Goal: Task Accomplishment & Management: Use online tool/utility

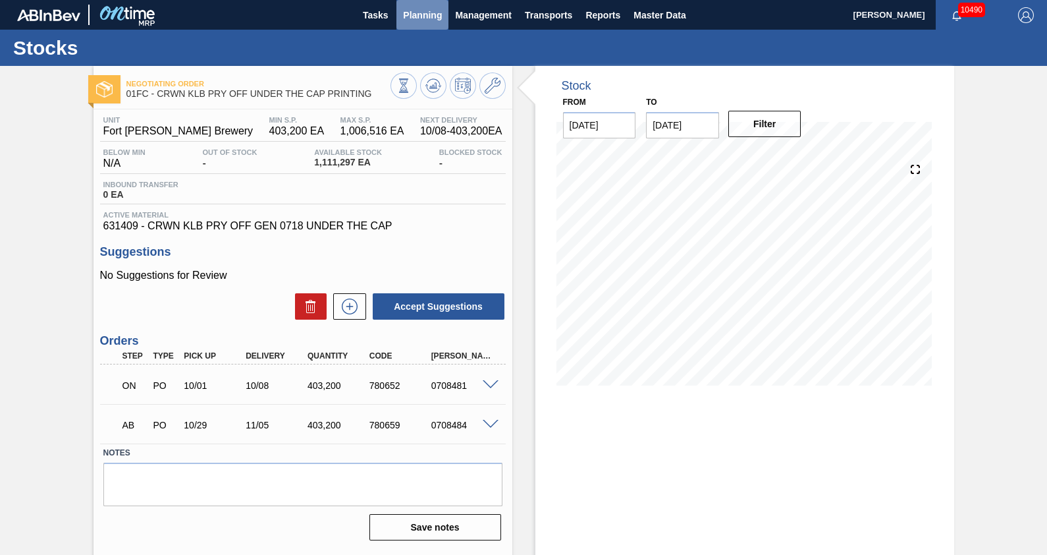
click at [423, 23] on button "Planning" at bounding box center [422, 15] width 52 height 30
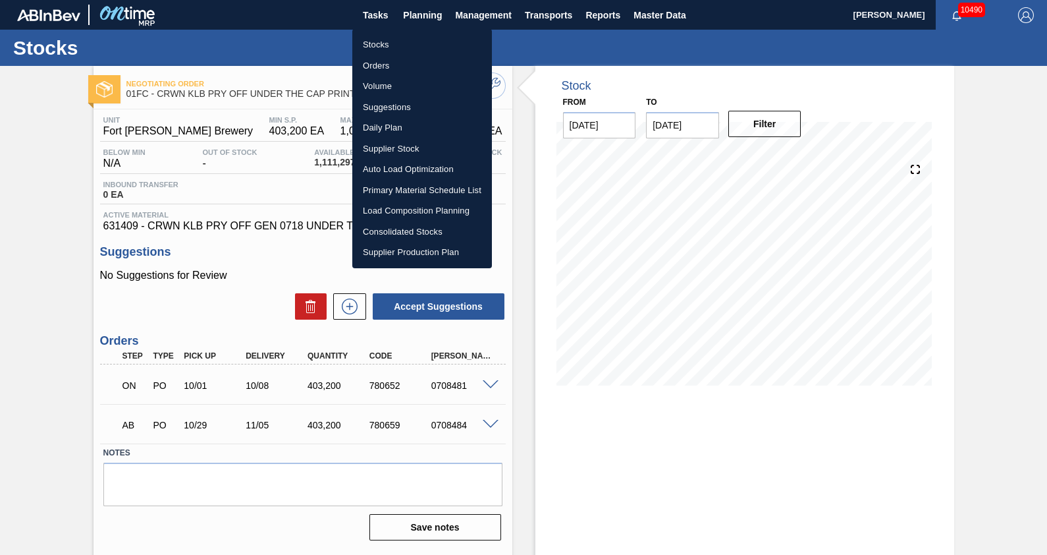
click at [383, 40] on li "Stocks" at bounding box center [422, 44] width 140 height 21
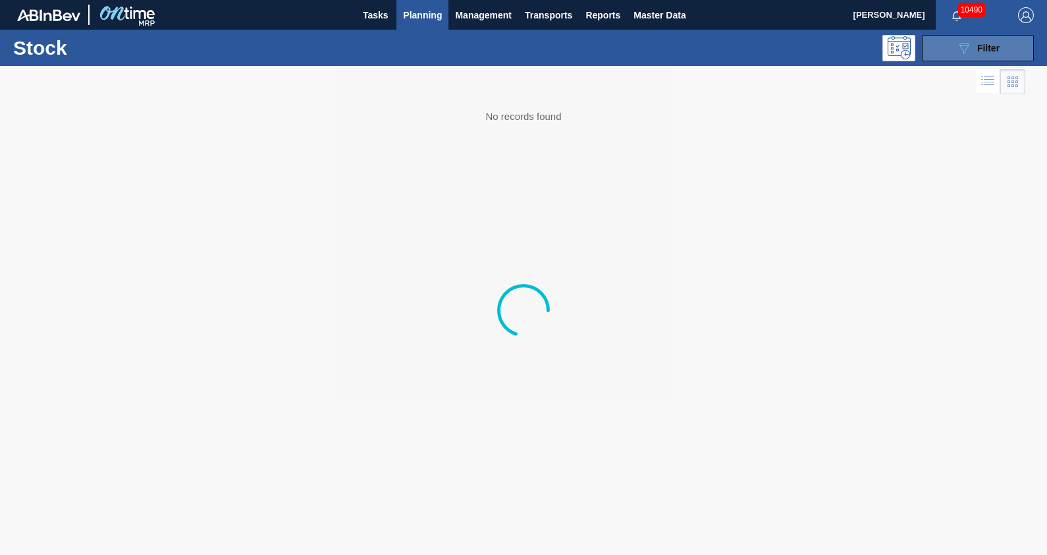
click at [988, 51] on span "Filter" at bounding box center [988, 48] width 22 height 11
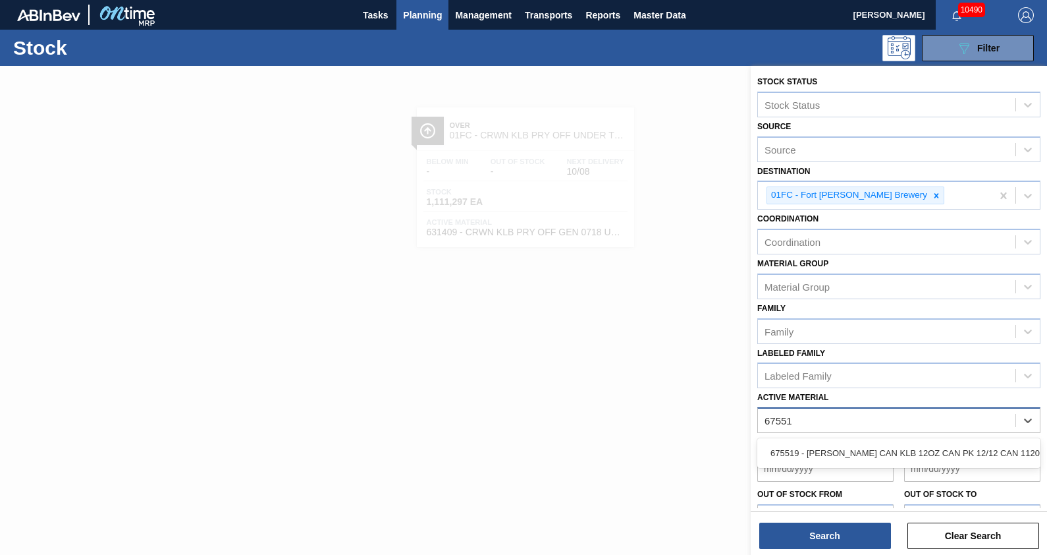
type Material "675519"
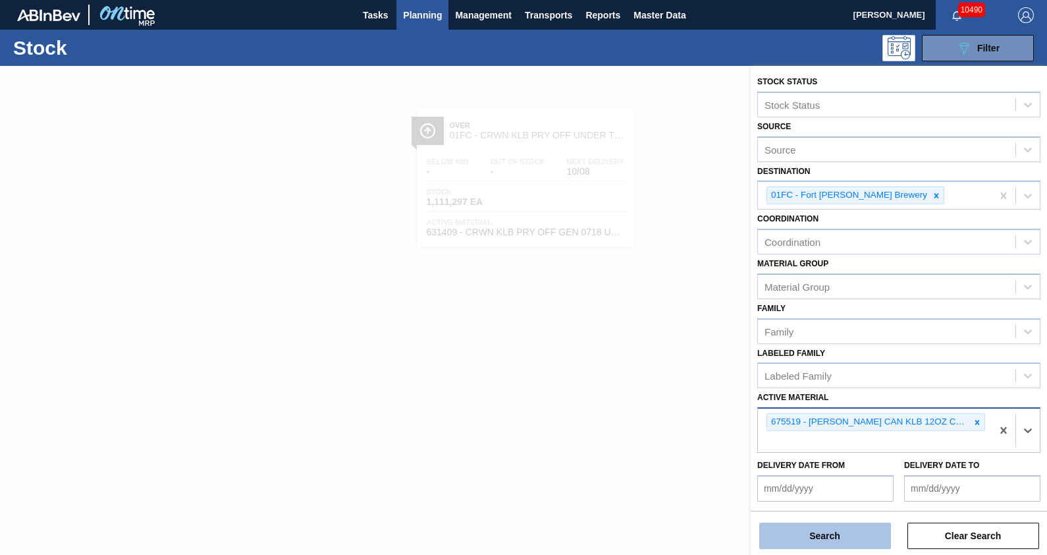
click at [872, 528] on button "Search" at bounding box center [825, 535] width 132 height 26
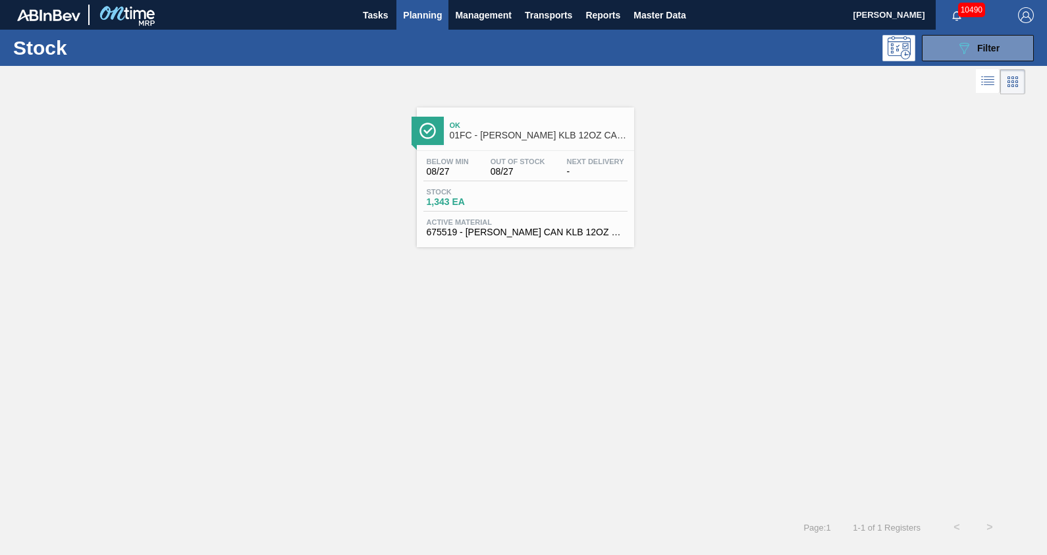
click at [523, 114] on div "Ok 01FC - [PERSON_NAME] KLB 12OZ CAN CAN PK 12/12 CAN" at bounding box center [525, 129] width 217 height 30
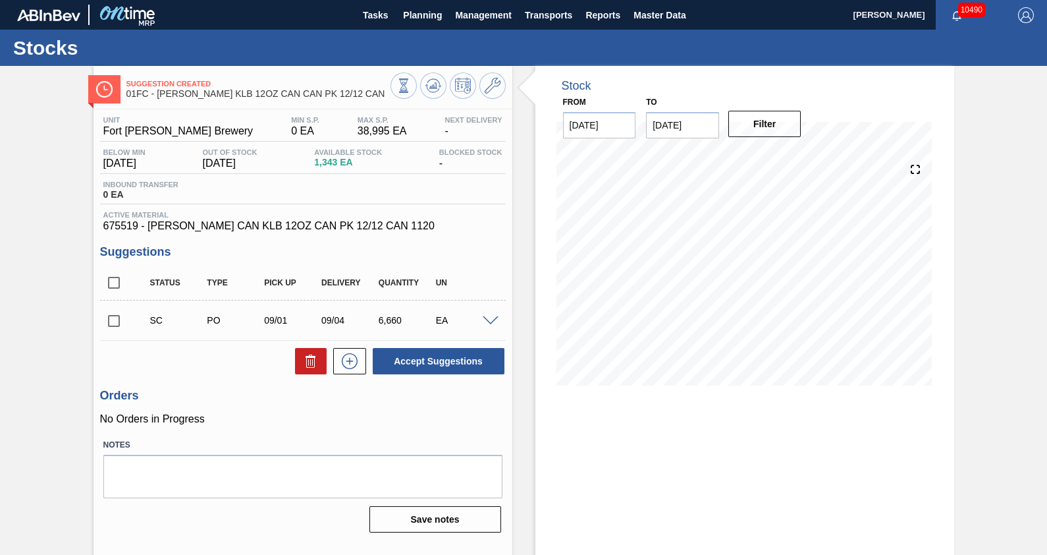
scroll to position [11, 0]
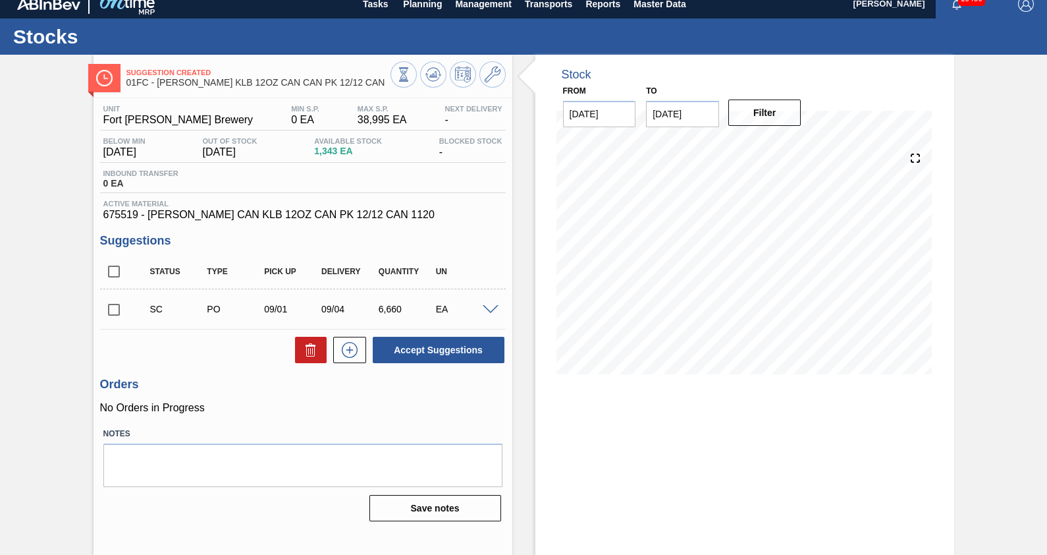
click at [530, 261] on div "Stock From [DATE] to [DATE] Filter 08/27 Stock Projection -473 SAP Planning 1,8…" at bounding box center [733, 305] width 442 height 501
click at [46, 151] on div "Suggestion Created 01FC - [PERSON_NAME] KLB 12OZ CAN CAN PK 12/12 CAN Unit Fort…" at bounding box center [523, 305] width 1047 height 501
click at [512, 242] on div "Stock From [DATE] to [DATE] Filter 08/27 Stock Projection -473 SAP Planning 1,8…" at bounding box center [733, 305] width 442 height 501
click at [527, 242] on div "Stock From [DATE] to [DATE] Filter 08/27 Stock Projection -473 SAP Planning 1,8…" at bounding box center [733, 305] width 442 height 501
click at [1000, 178] on div "Suggestion Created 01FC - [PERSON_NAME] KLB 12OZ CAN CAN PK 12/12 CAN Unit Fort…" at bounding box center [523, 305] width 1047 height 501
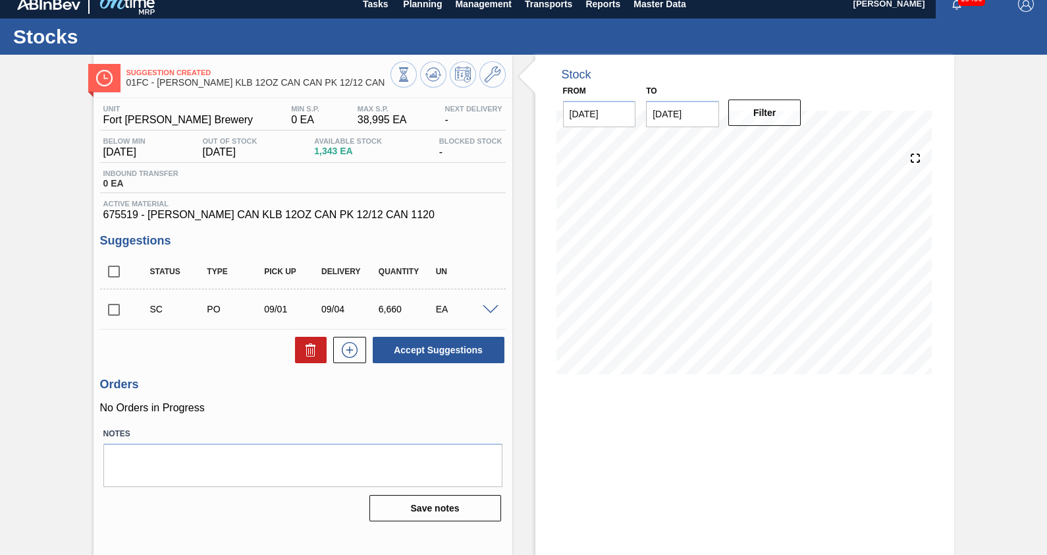
click at [1000, 178] on div "Suggestion Created 01FC - [PERSON_NAME] KLB 12OZ CAN CAN PK 12/12 CAN Unit Fort…" at bounding box center [523, 305] width 1047 height 501
click at [389, 11] on button "Tasks" at bounding box center [375, 4] width 42 height 30
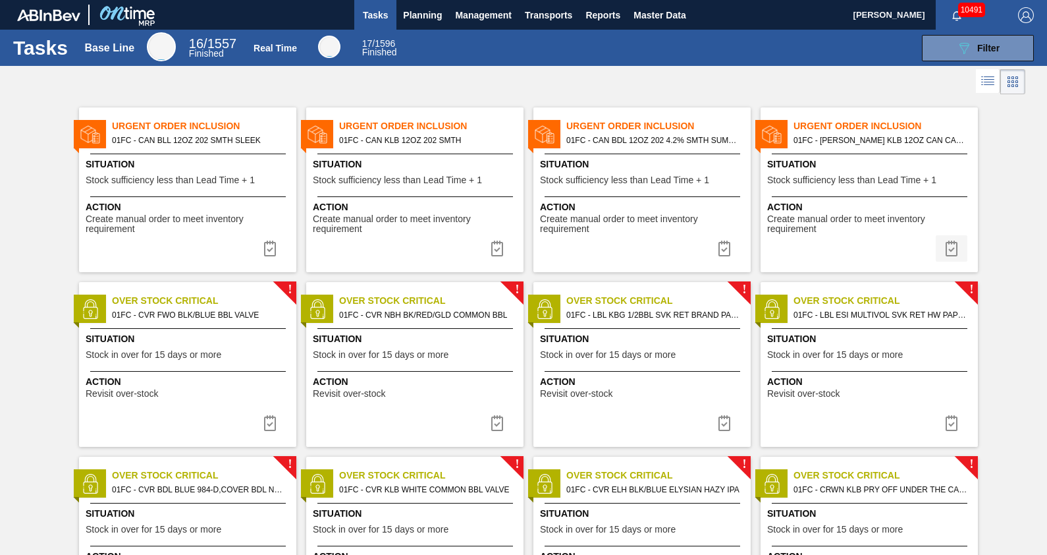
click at [954, 244] on img at bounding box center [952, 248] width 16 height 16
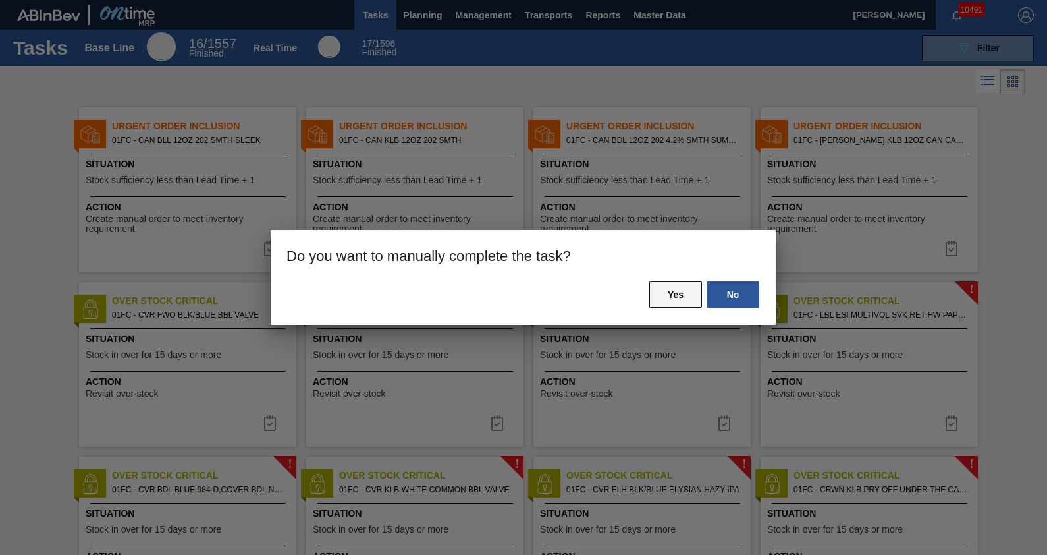
click at [677, 293] on button "Yes" at bounding box center [675, 294] width 53 height 26
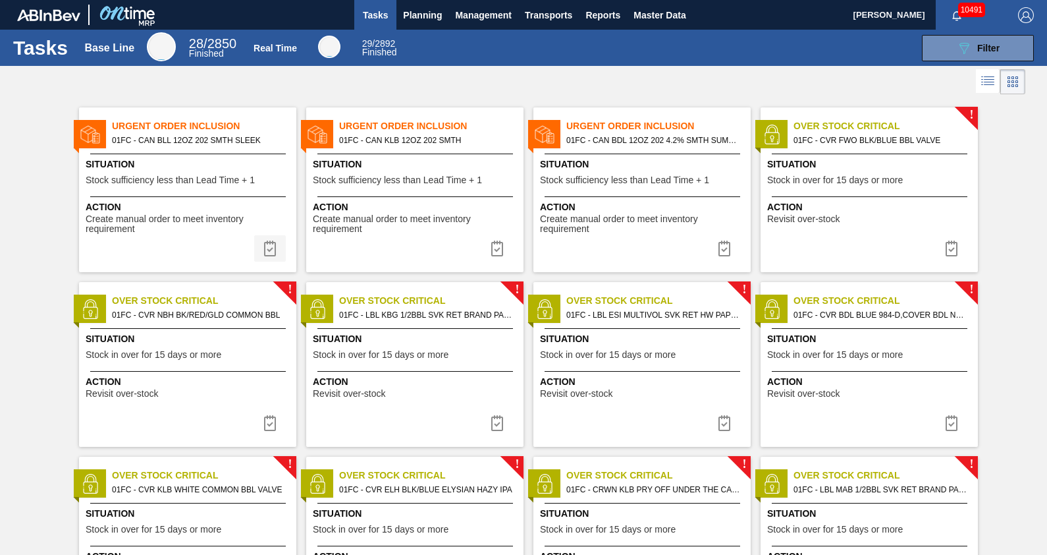
click at [267, 247] on img at bounding box center [270, 248] width 16 height 16
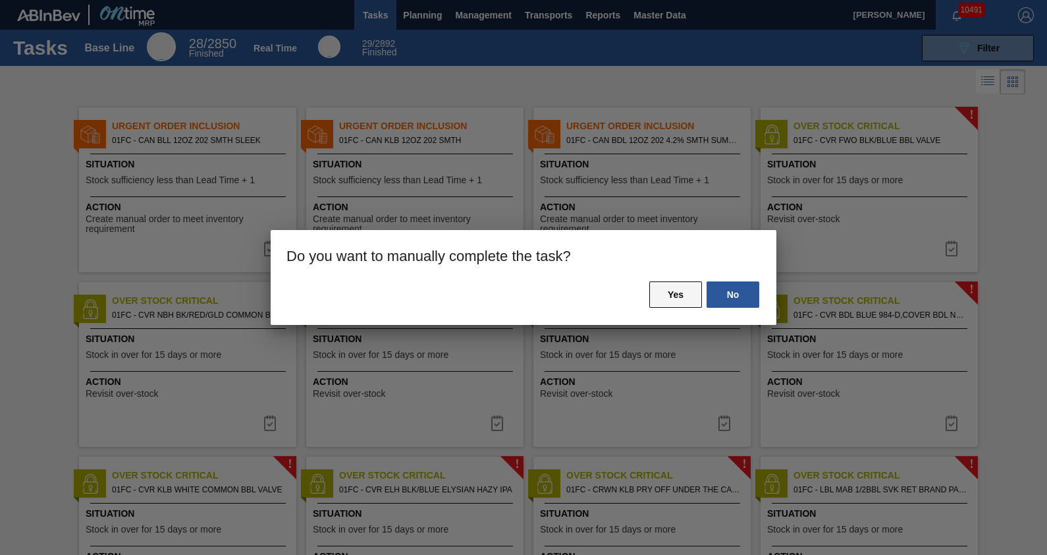
click at [665, 299] on button "Yes" at bounding box center [675, 294] width 53 height 26
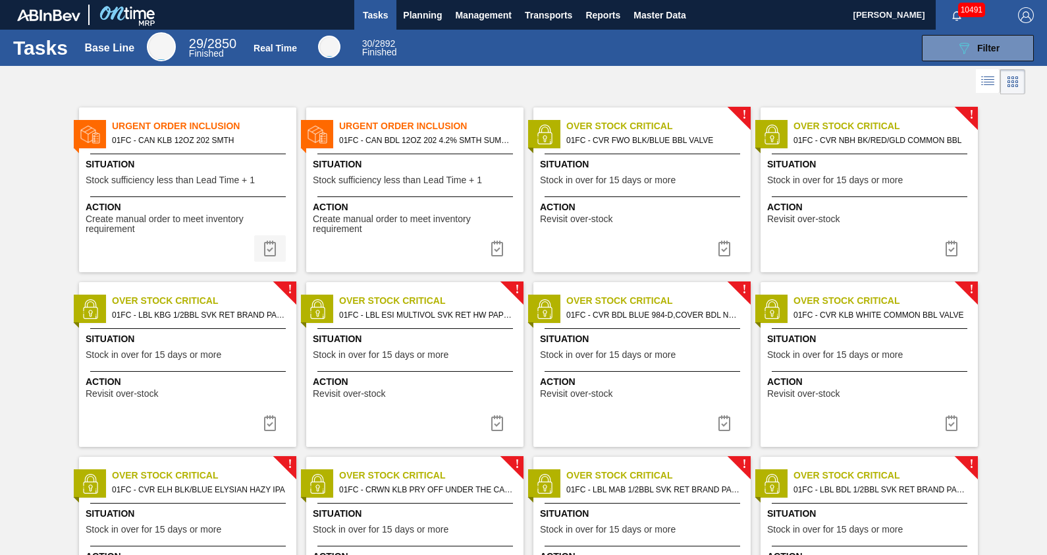
click at [267, 248] on img at bounding box center [270, 248] width 16 height 16
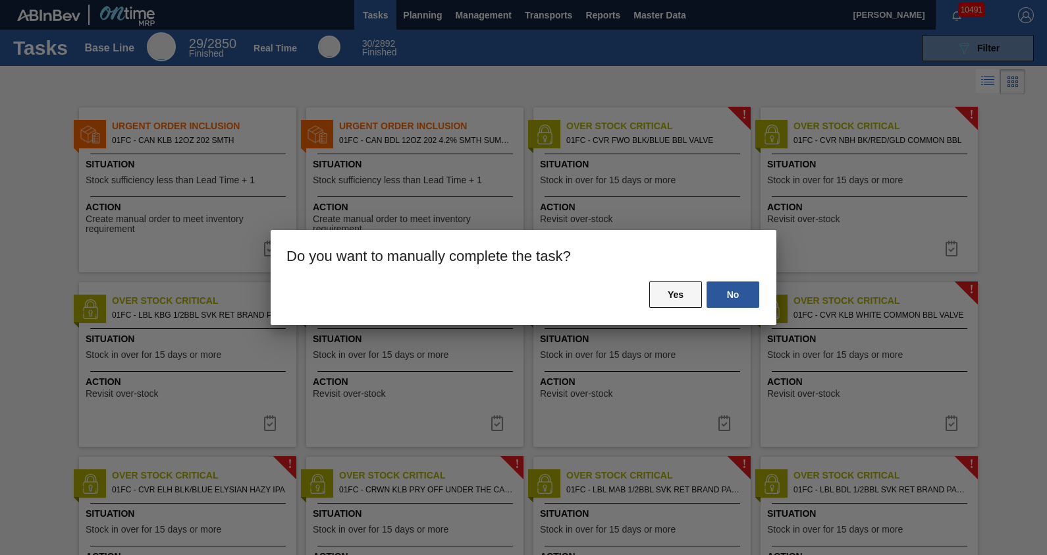
click at [667, 298] on button "Yes" at bounding box center [675, 294] width 53 height 26
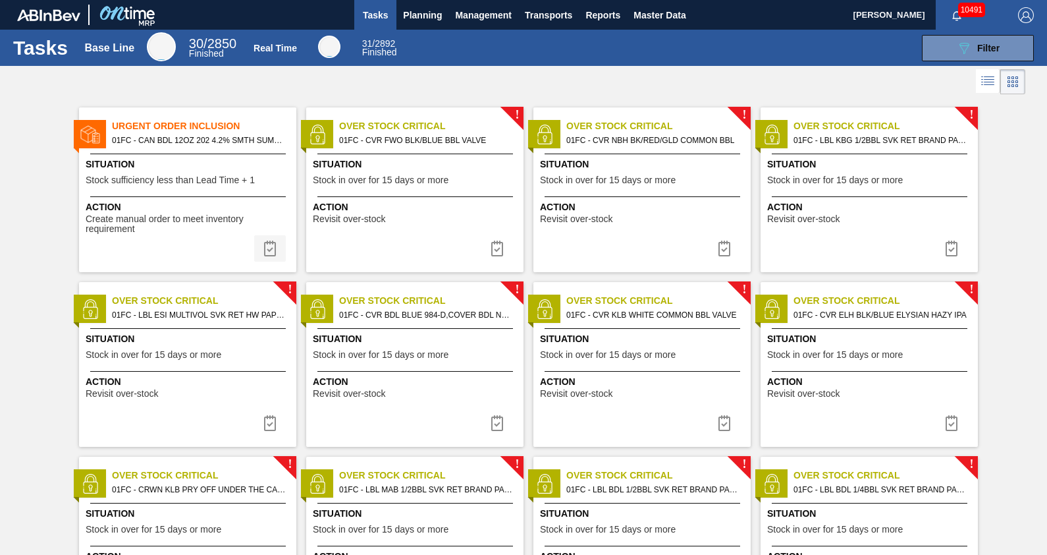
click at [270, 250] on img at bounding box center [270, 248] width 16 height 16
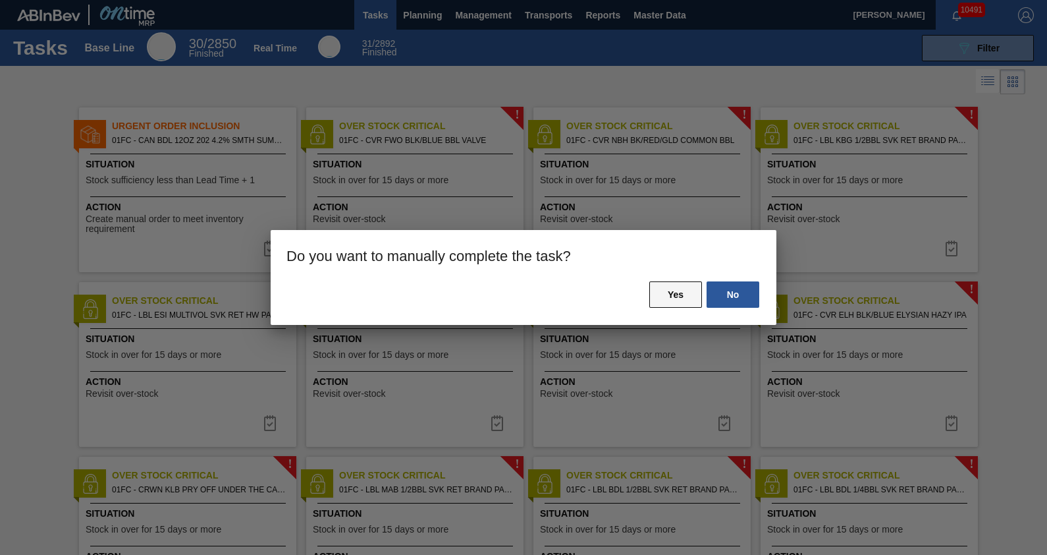
click at [670, 289] on button "Yes" at bounding box center [675, 294] width 53 height 26
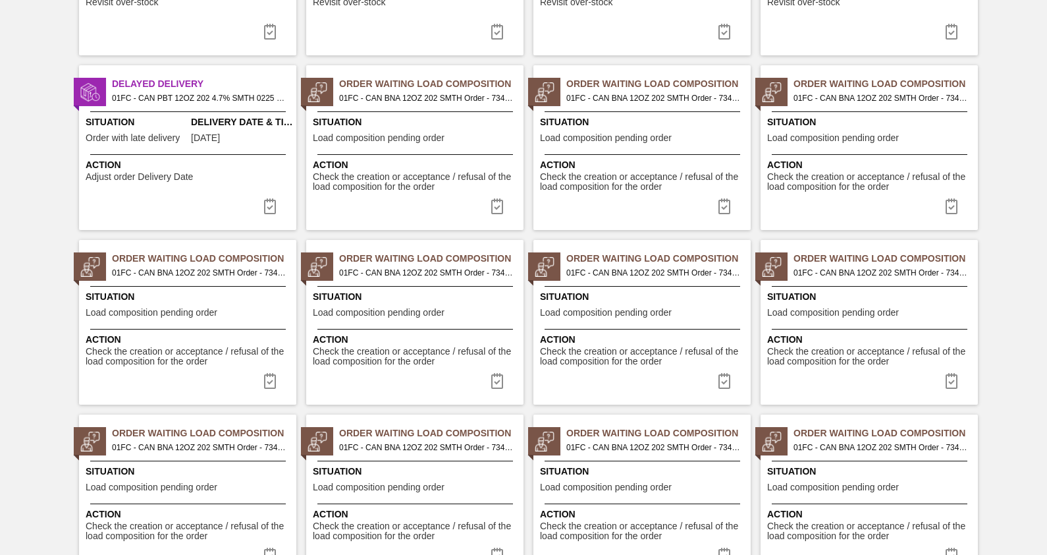
scroll to position [1450, 0]
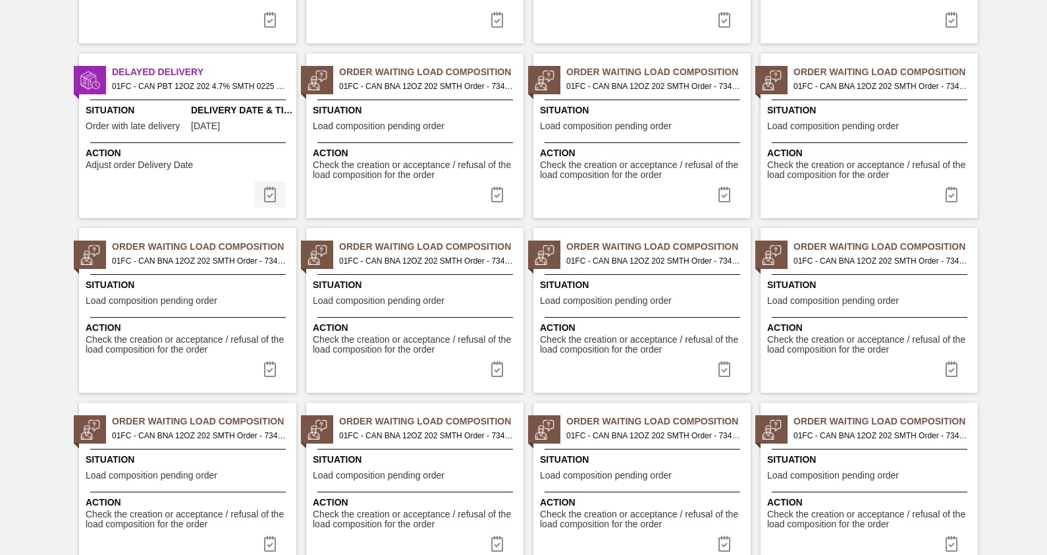
click at [262, 197] on img at bounding box center [270, 194] width 16 height 16
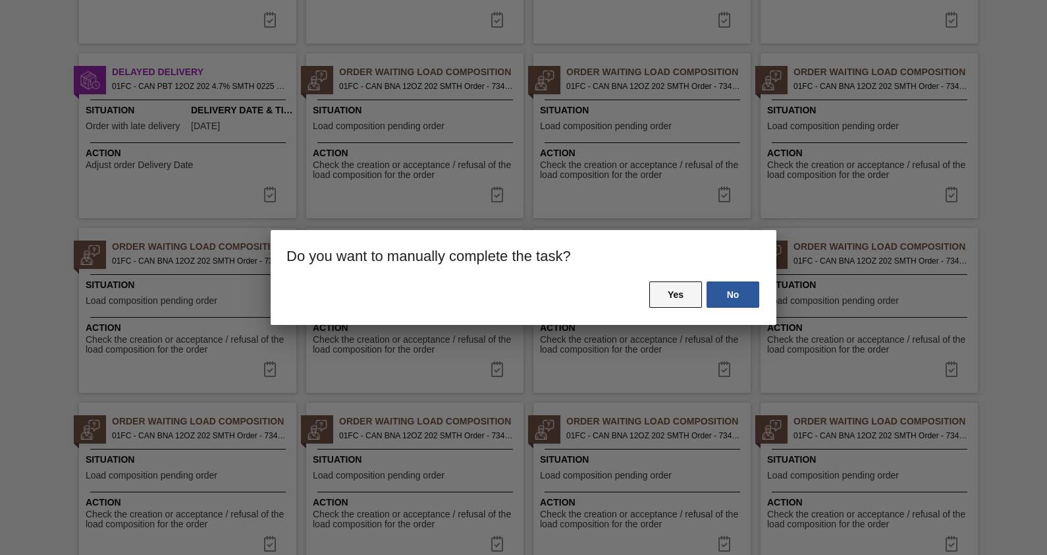
click at [668, 294] on button "Yes" at bounding box center [675, 294] width 53 height 26
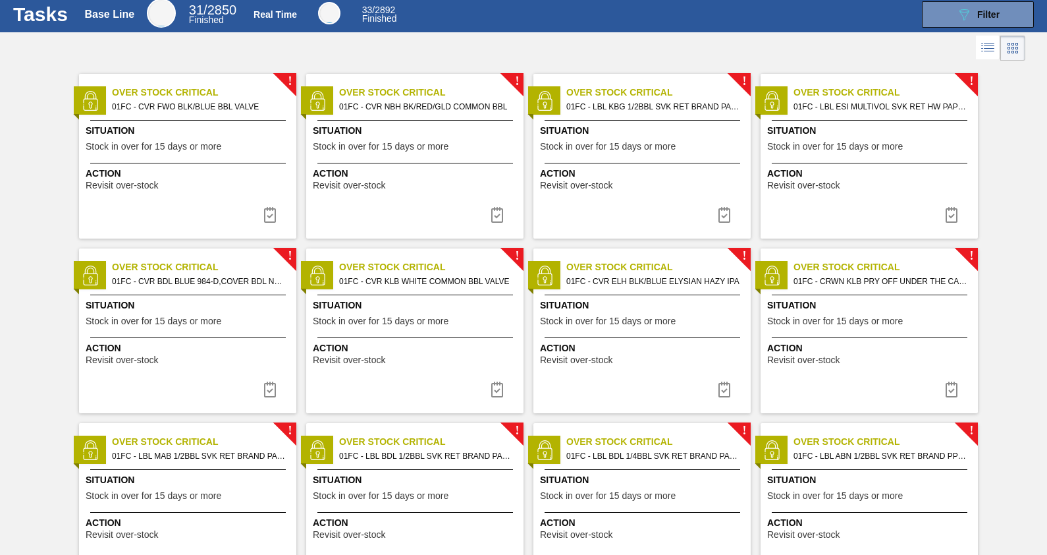
scroll to position [0, 0]
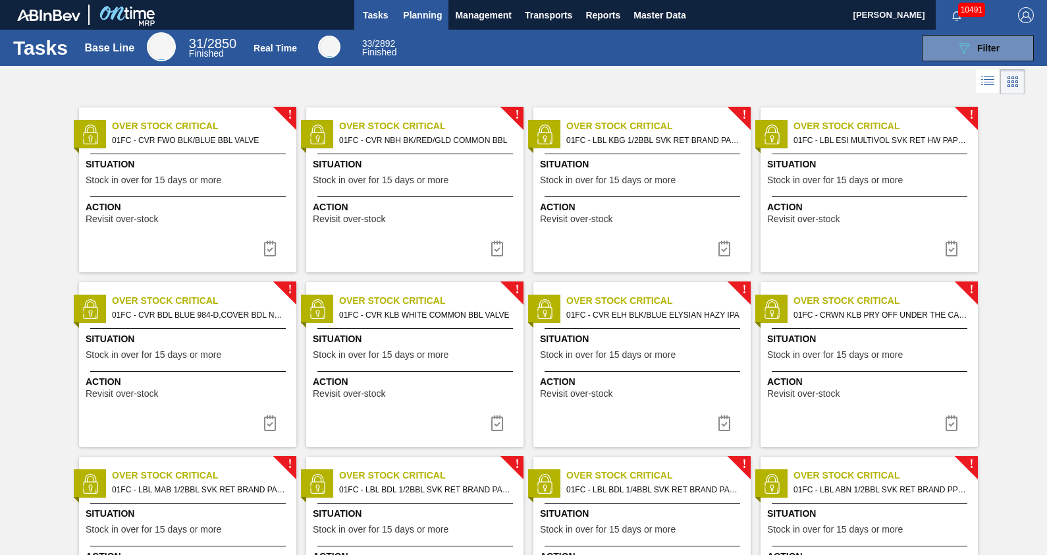
click at [423, 21] on span "Planning" at bounding box center [422, 15] width 39 height 16
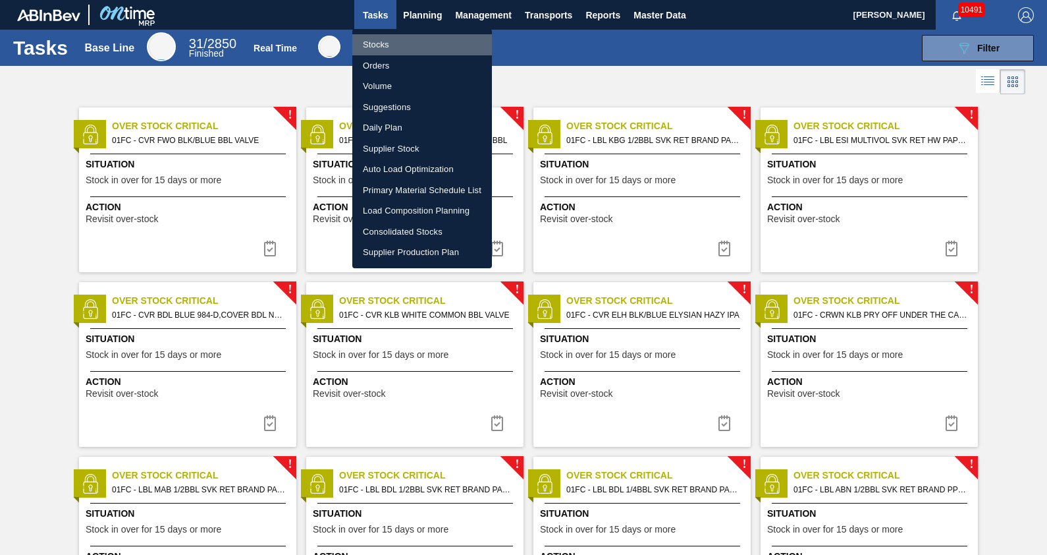
click at [412, 38] on li "Stocks" at bounding box center [422, 44] width 140 height 21
